Goal: Task Accomplishment & Management: Use online tool/utility

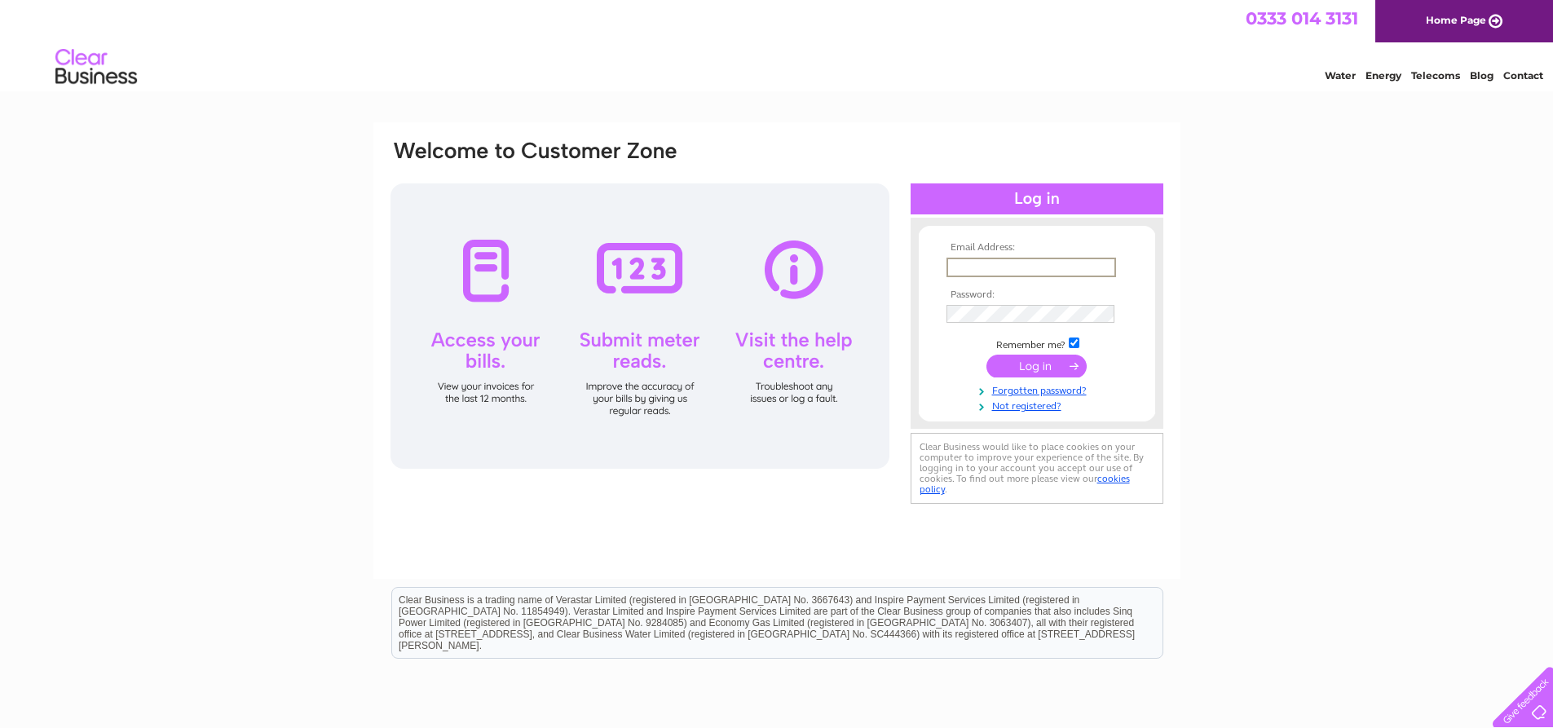
click at [993, 262] on input "text" at bounding box center [1031, 268] width 170 height 20
type input "dave303@btinternet.com"
click at [1031, 366] on input "submit" at bounding box center [1036, 366] width 100 height 23
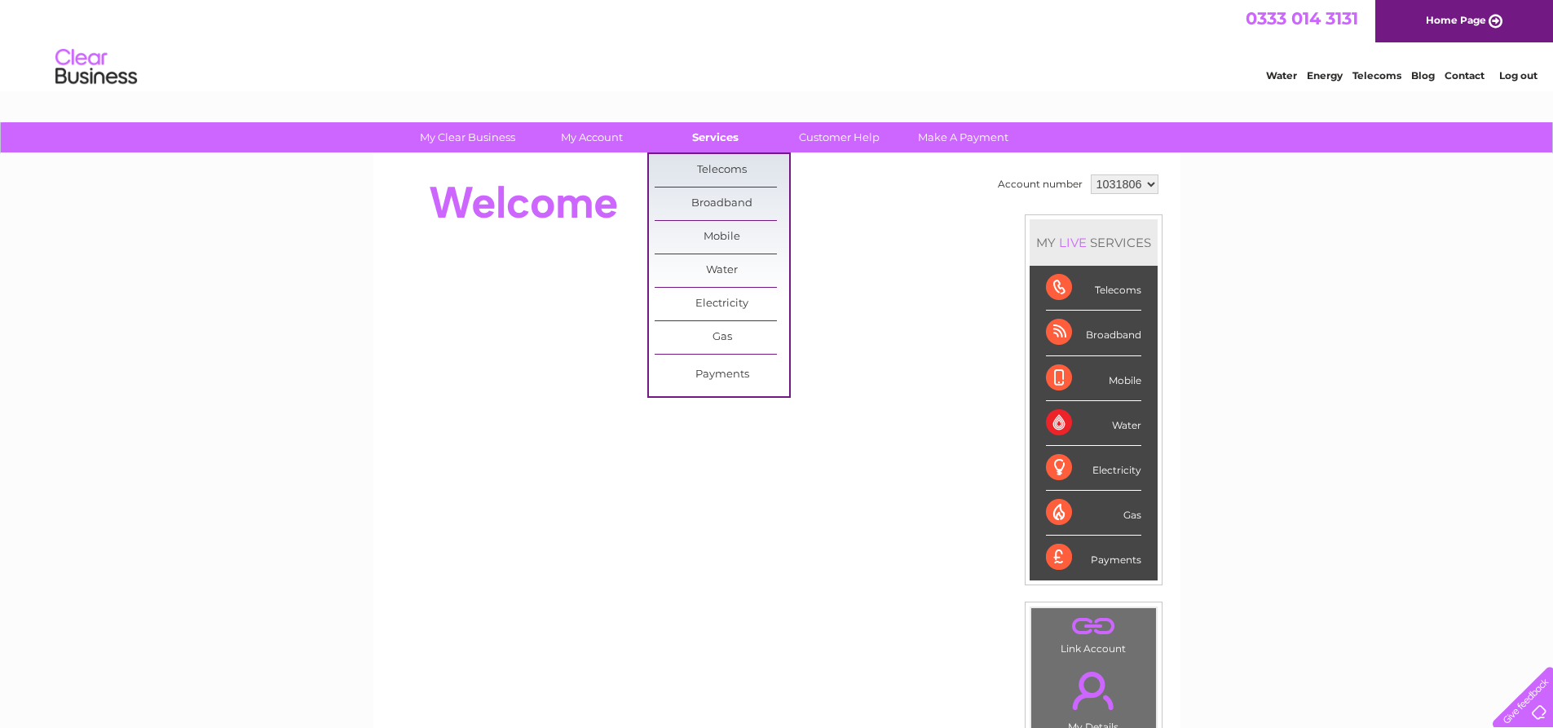
click at [722, 138] on link "Services" at bounding box center [715, 137] width 134 height 30
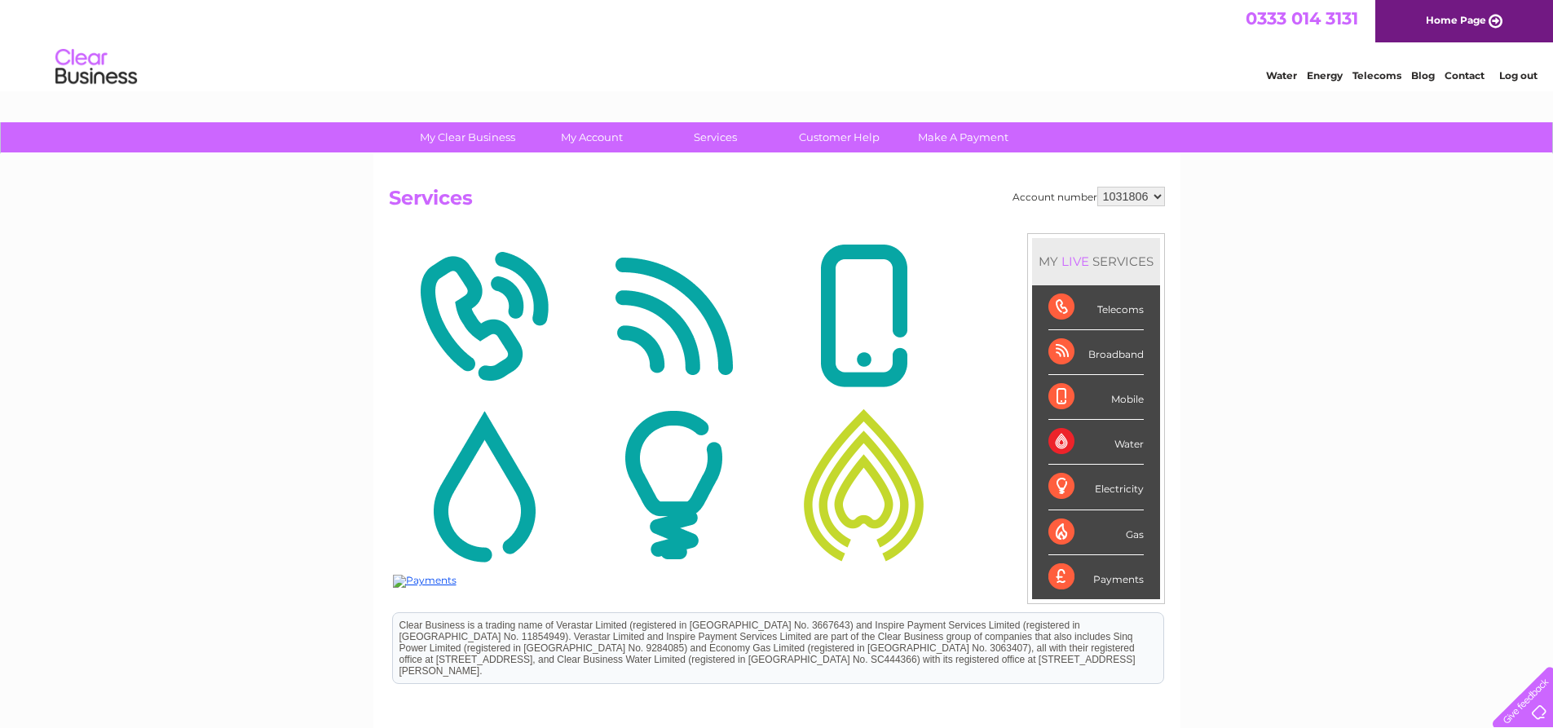
click at [719, 261] on img at bounding box center [674, 316] width 182 height 158
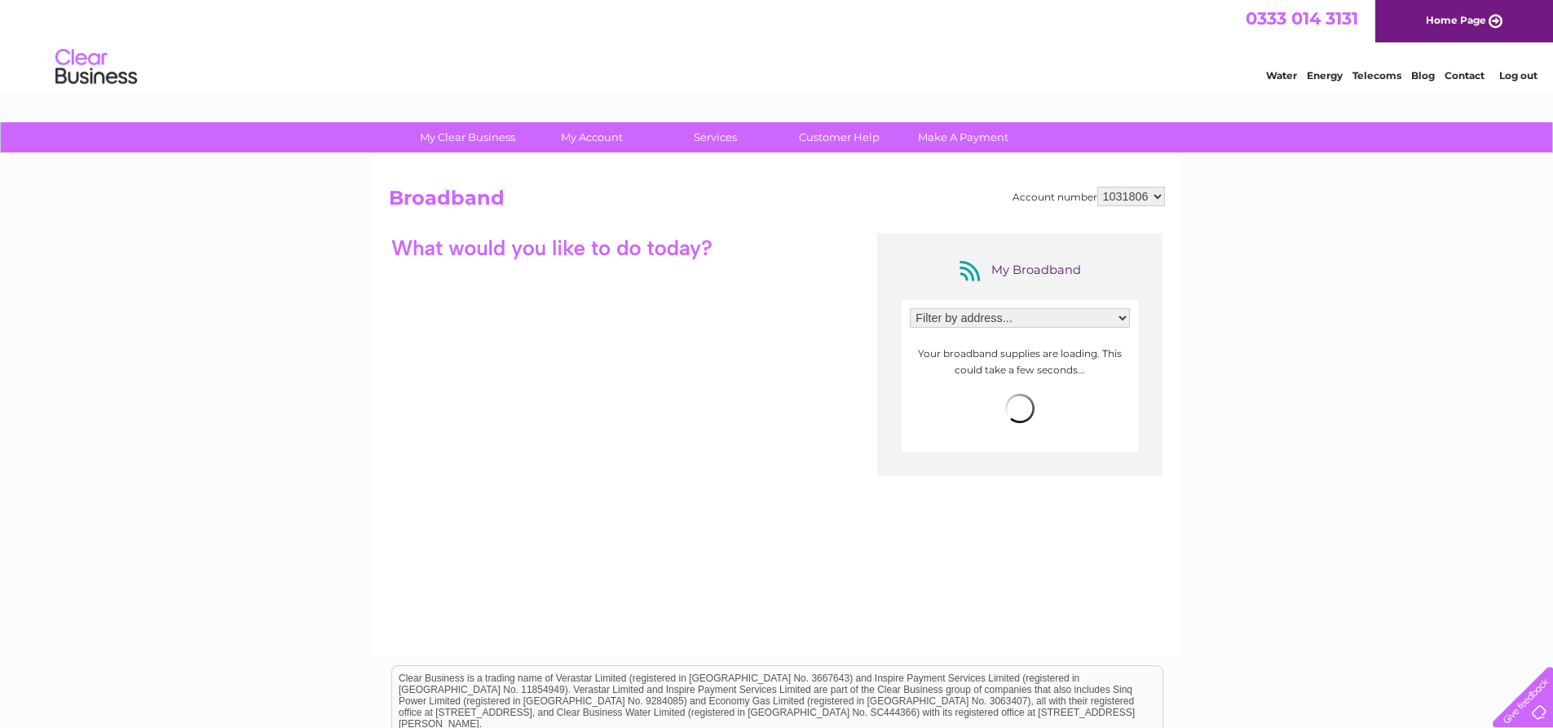
drag, startPoint x: 0, startPoint y: 0, endPoint x: 1160, endPoint y: 197, distance: 1176.4
click at [1160, 197] on select "1031806 1057914 3025369" at bounding box center [1131, 197] width 68 height 20
select select "3025369"
click at [1097, 187] on select "1031806 1057914 3025369" at bounding box center [1131, 197] width 68 height 20
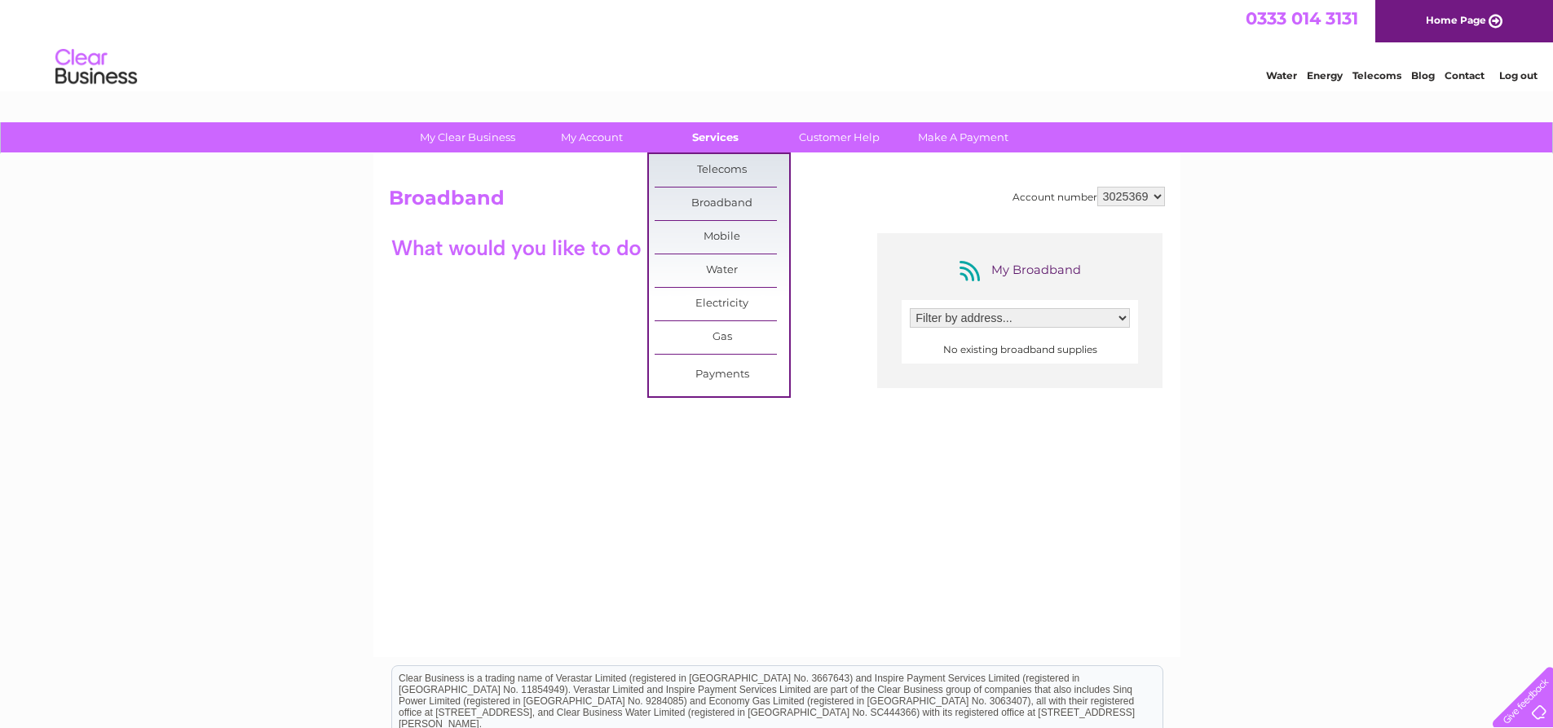
click at [725, 134] on link "Services" at bounding box center [715, 137] width 134 height 30
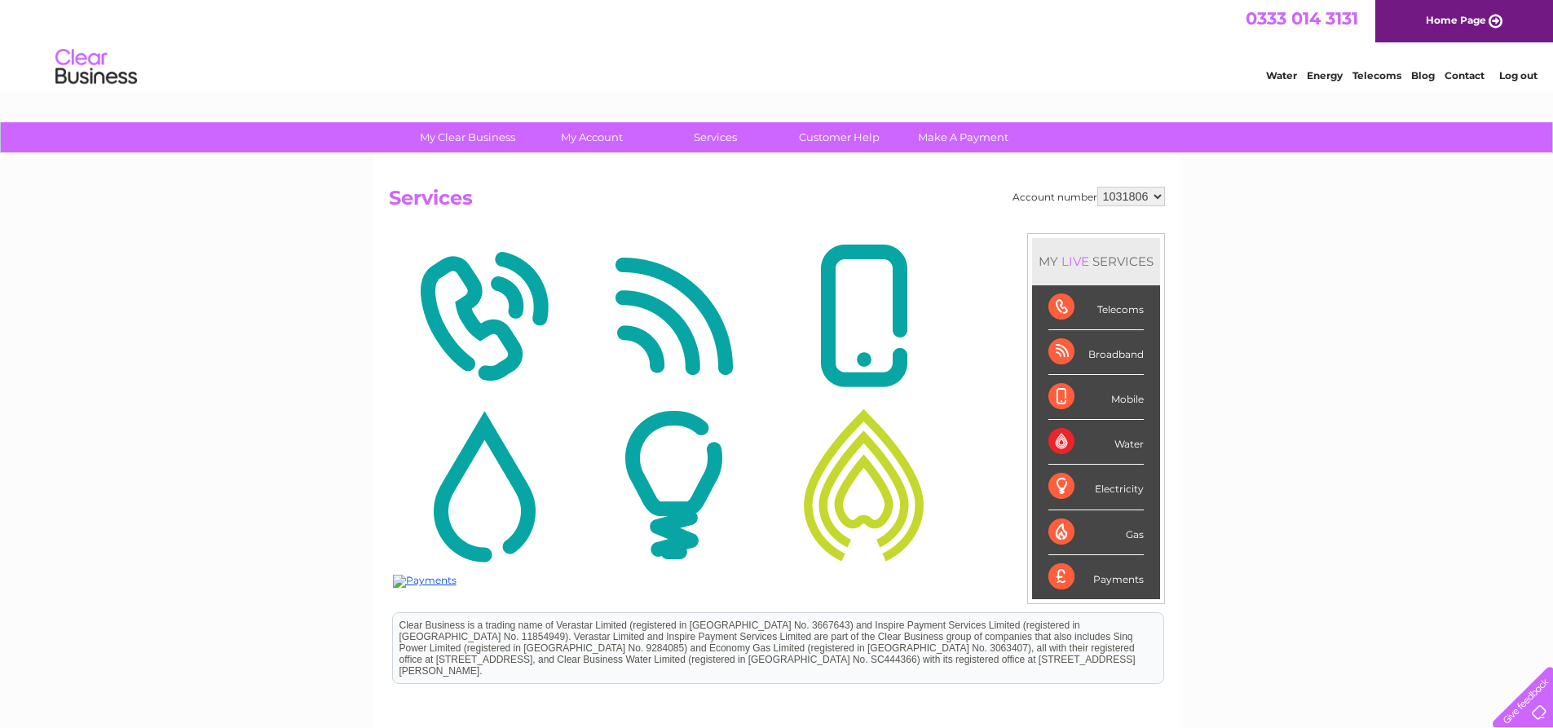
click at [518, 484] on img at bounding box center [484, 485] width 182 height 158
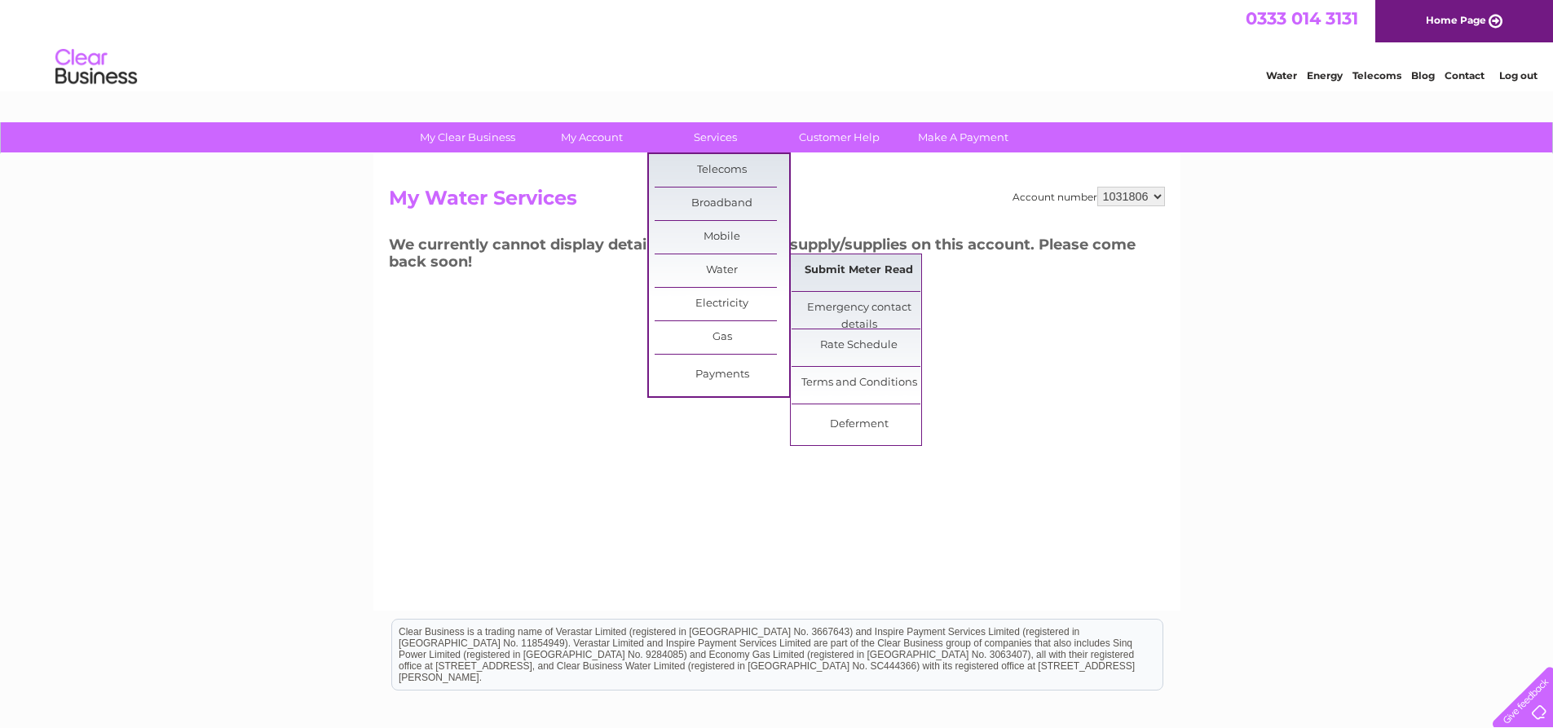
click at [827, 271] on link "Submit Meter Read" at bounding box center [858, 270] width 134 height 33
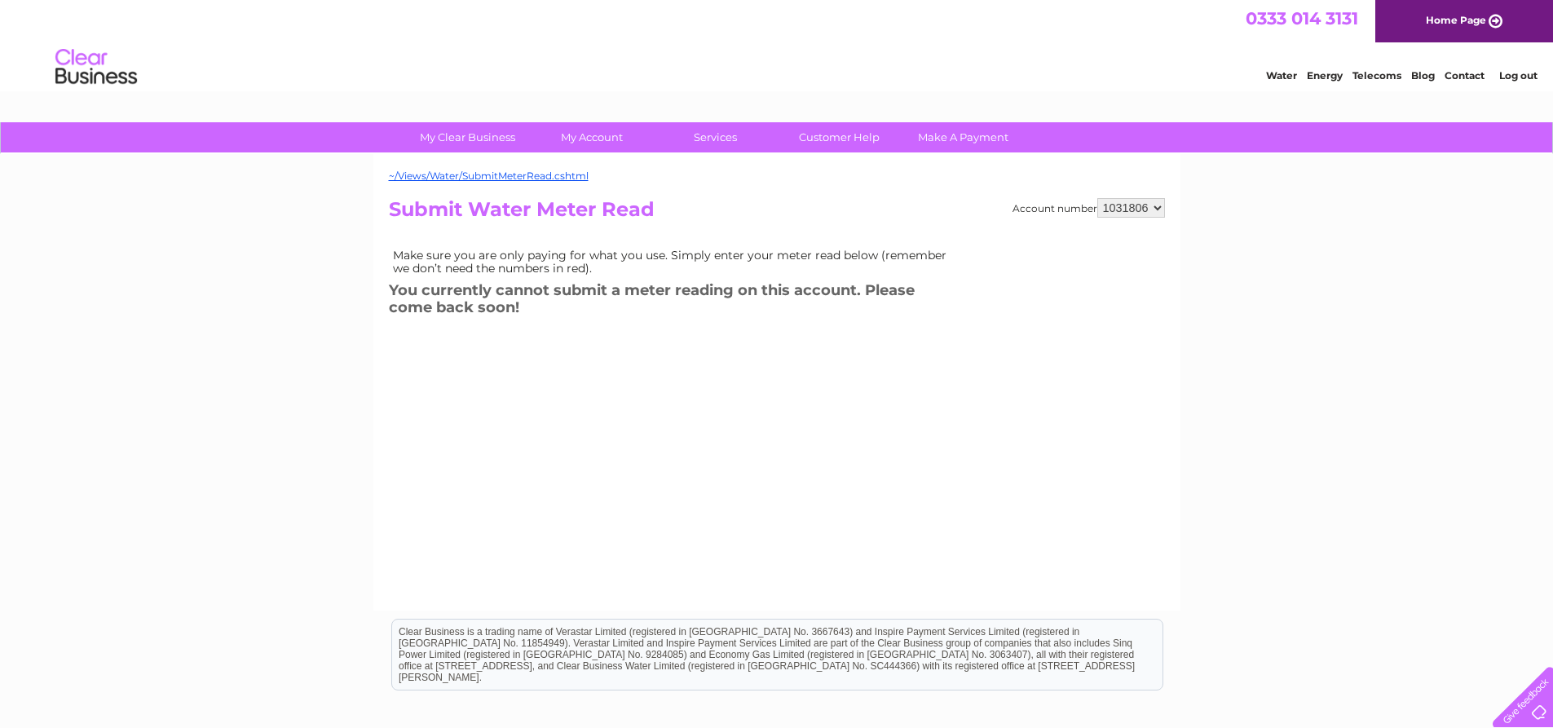
click at [1156, 205] on select "1031806 1057914 3025369" at bounding box center [1131, 208] width 68 height 20
select select "3025369"
click at [1097, 198] on select "1031806 1057914 3025369" at bounding box center [1131, 208] width 68 height 20
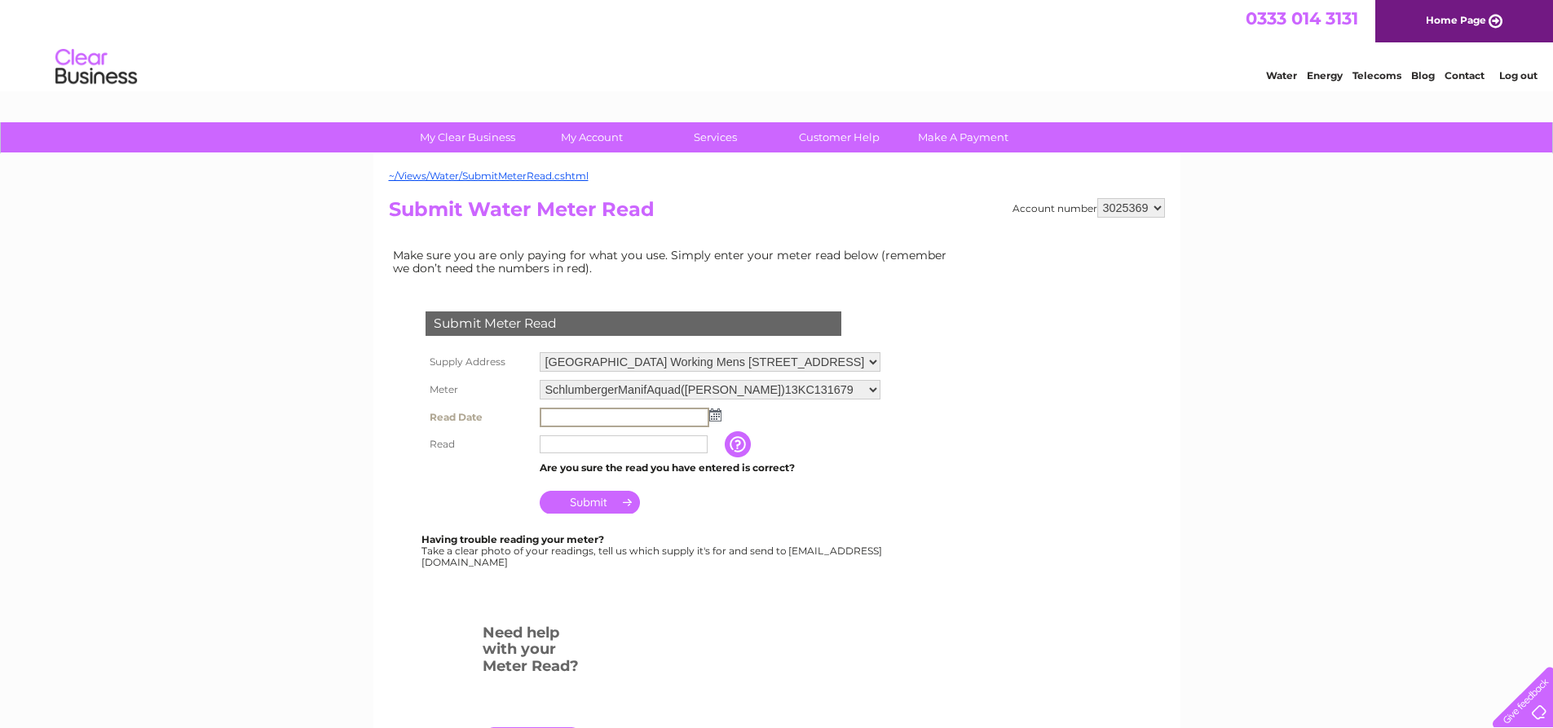
click at [659, 416] on input "text" at bounding box center [625, 417] width 170 height 20
click at [712, 413] on img at bounding box center [713, 413] width 12 height 13
click at [711, 478] on link "4" at bounding box center [706, 486] width 23 height 16
type input "[DATE]"
click at [615, 441] on input "text" at bounding box center [625, 444] width 170 height 20
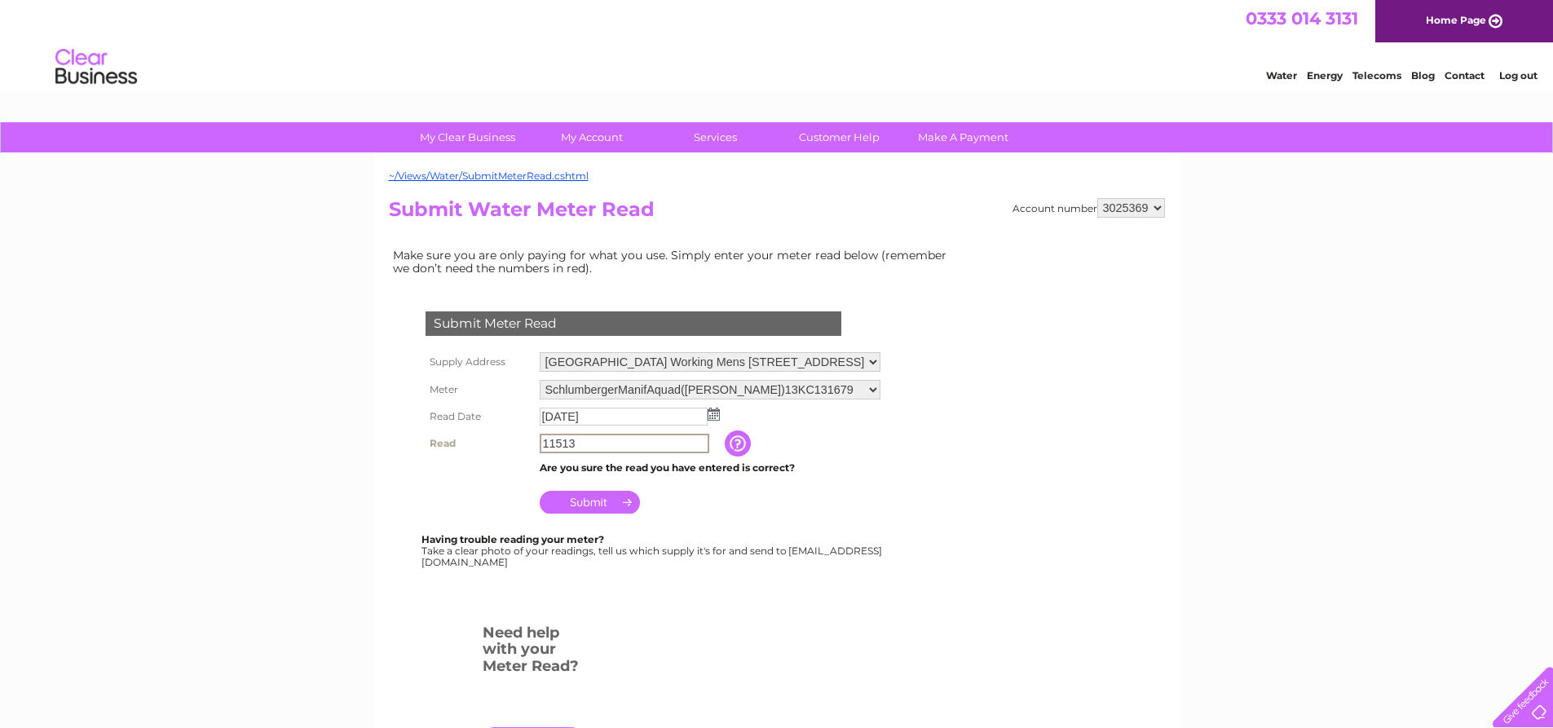
type input "11513"
click at [594, 499] on input "Submit" at bounding box center [590, 500] width 100 height 23
